Goal: Navigation & Orientation: Find specific page/section

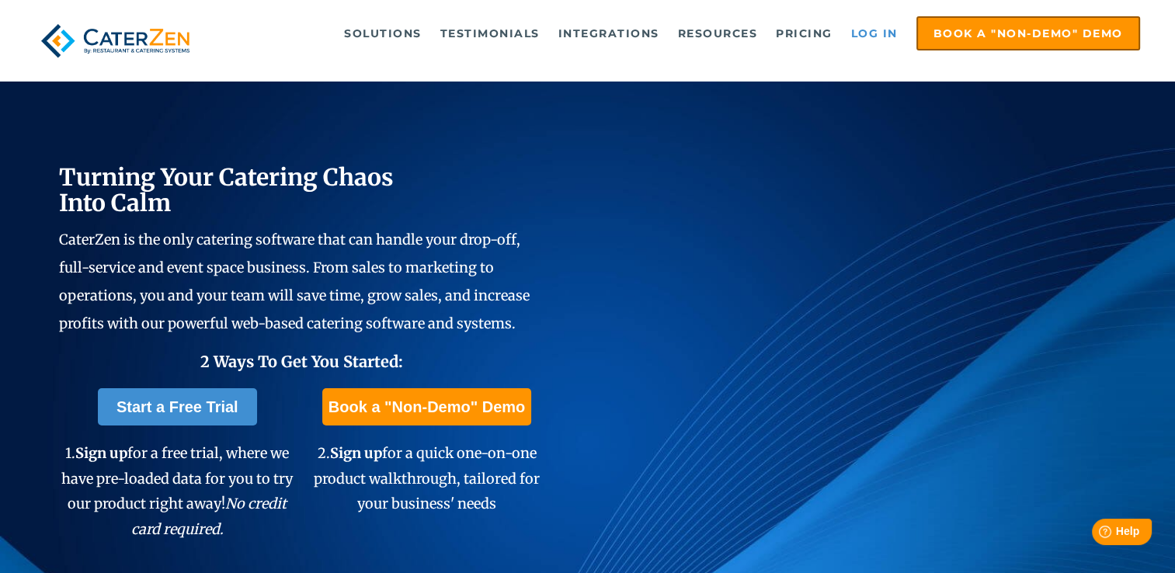
click at [884, 33] on link "Log in" at bounding box center [874, 33] width 62 height 31
click at [874, 28] on link "Log in" at bounding box center [874, 33] width 62 height 31
click at [867, 30] on link "Log in" at bounding box center [874, 33] width 62 height 31
click at [883, 26] on link "Log in" at bounding box center [874, 33] width 62 height 31
click at [856, 34] on link "Log in" at bounding box center [874, 33] width 62 height 31
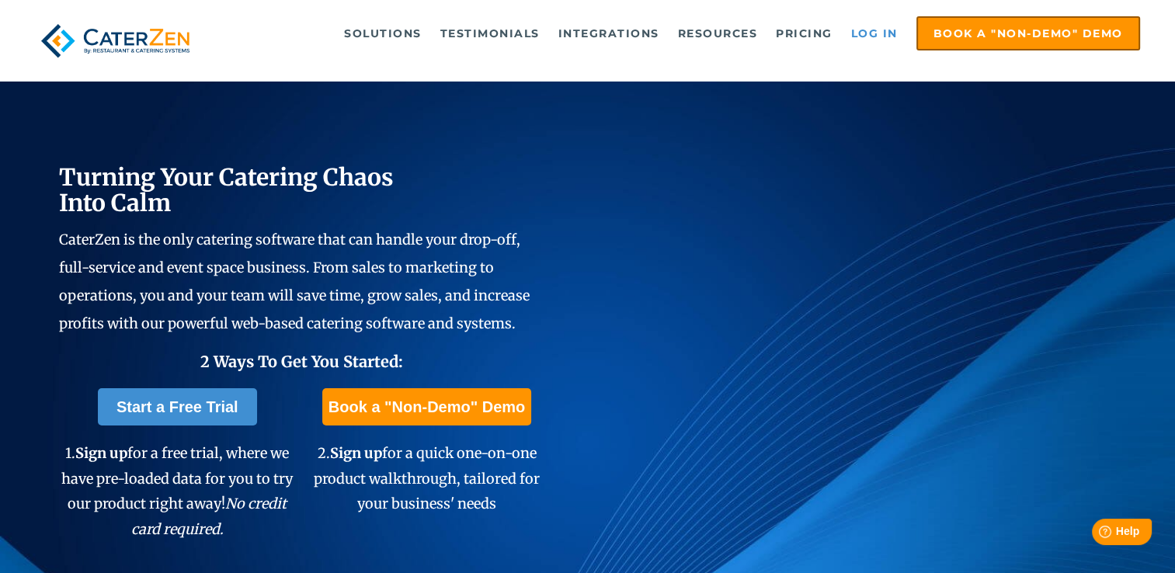
click at [856, 34] on link "Log in" at bounding box center [874, 33] width 62 height 31
click at [874, 27] on link "Log in" at bounding box center [874, 33] width 62 height 31
click at [877, 30] on link "Log in" at bounding box center [874, 33] width 62 height 31
